Goal: Task Accomplishment & Management: Use online tool/utility

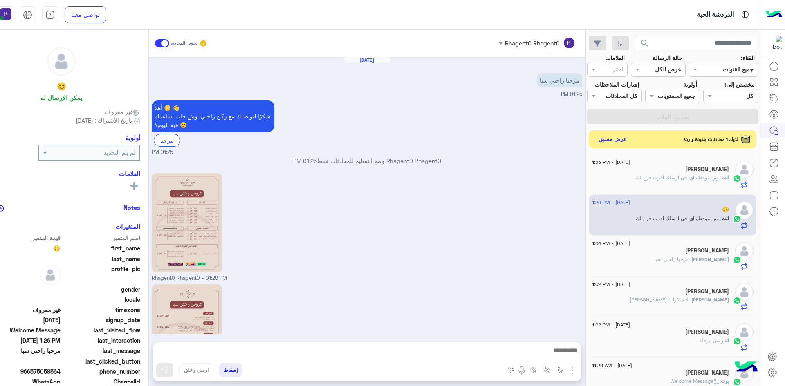
click at [630, 145] on button "عرض مسبق" at bounding box center [612, 139] width 35 height 12
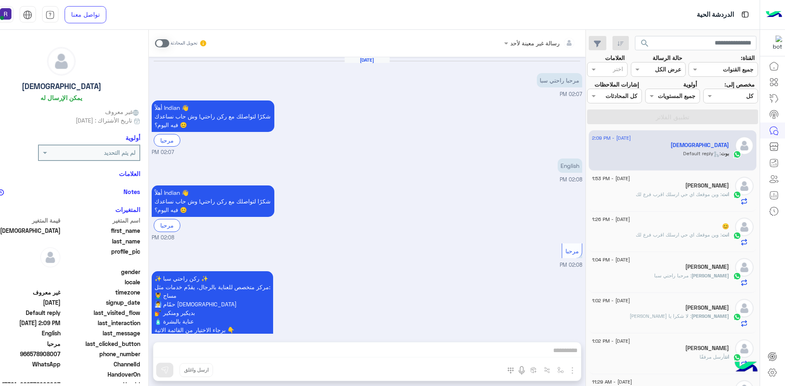
scroll to position [143, 0]
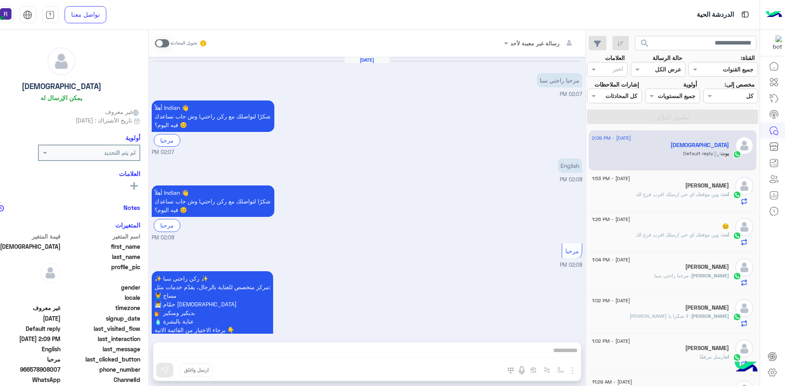
scroll to position [143, 0]
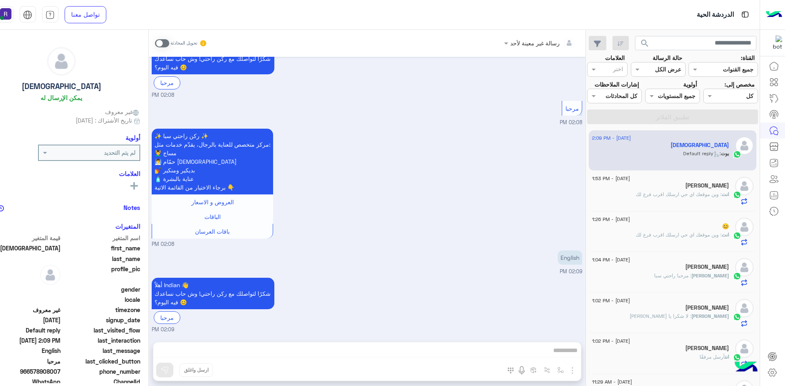
click at [666, 191] on div "[PERSON_NAME]" at bounding box center [660, 186] width 137 height 9
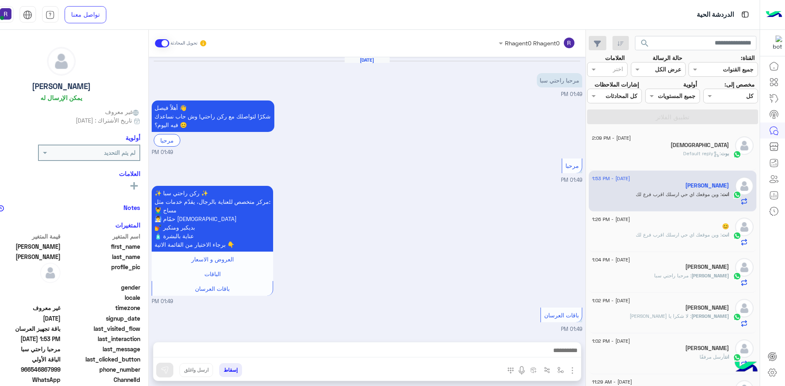
scroll to position [506, 0]
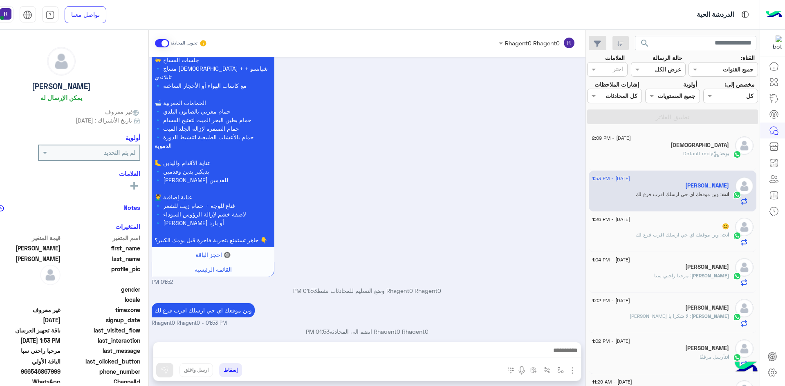
click at [683, 157] on p "بوت : Default reply" at bounding box center [706, 153] width 46 height 7
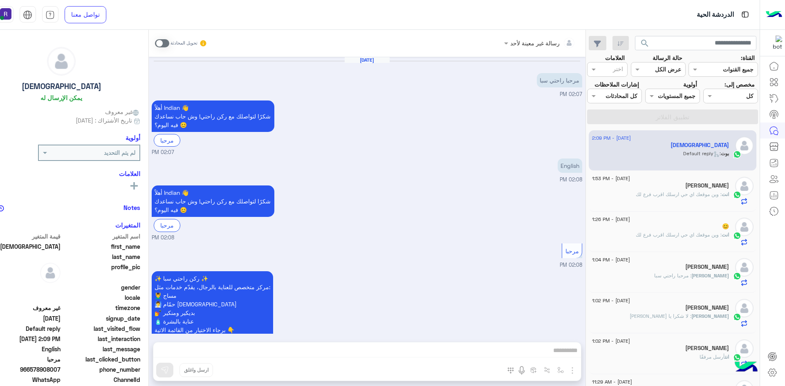
scroll to position [143, 0]
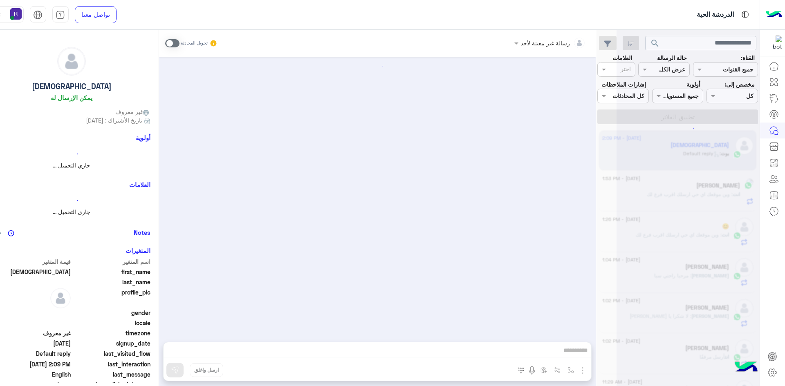
scroll to position [143, 0]
